Goal: Information Seeking & Learning: Learn about a topic

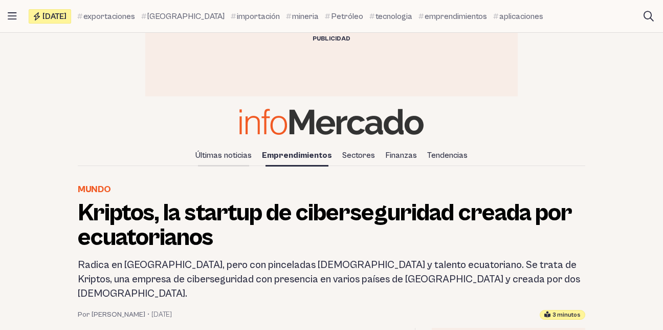
click at [237, 158] on link "Últimas noticias" at bounding box center [223, 154] width 64 height 17
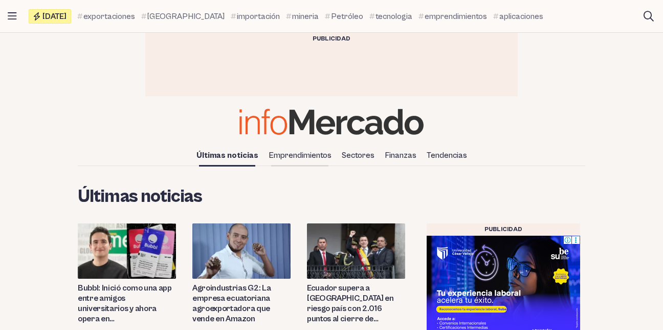
click at [292, 160] on link "Emprendimientos" at bounding box center [300, 154] width 71 height 17
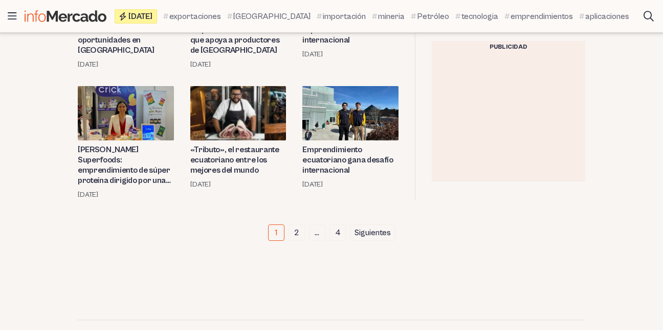
scroll to position [1494, 0]
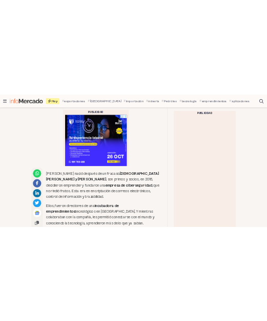
scroll to position [563, 0]
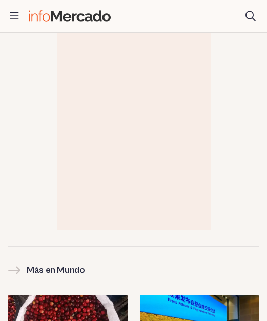
scroll to position [2305, 0]
